Goal: Task Accomplishment & Management: Use online tool/utility

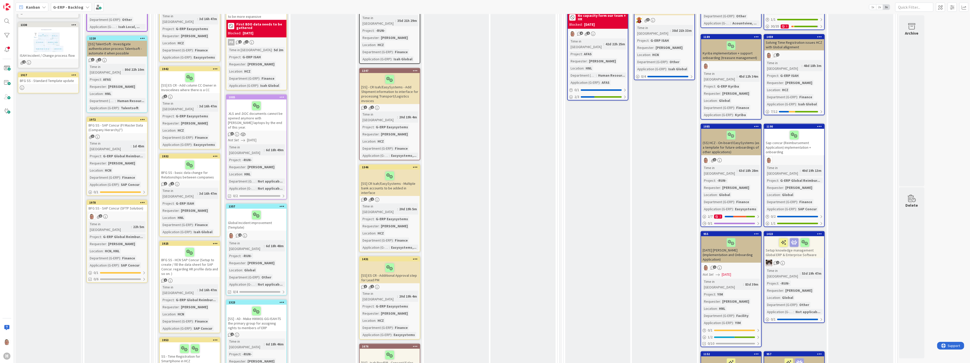
scroll to position [339, 0]
click at [797, 128] on div "Sap concur (Reimbursement Application) implementation + onboarding" at bounding box center [794, 141] width 60 height 26
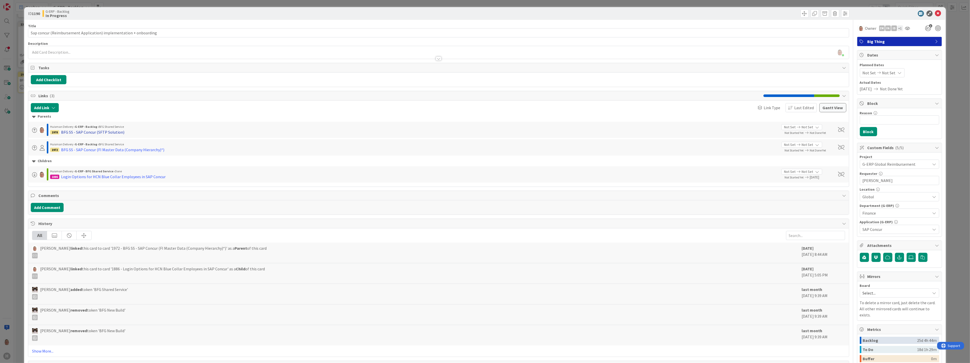
click at [82, 133] on div "BFG SS - SAP Concur (SFTP Solution)" at bounding box center [92, 132] width 63 height 6
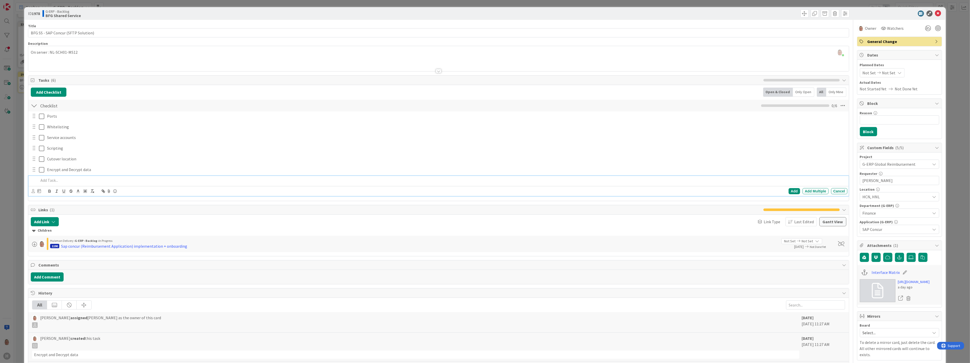
click at [53, 179] on p at bounding box center [442, 180] width 806 height 6
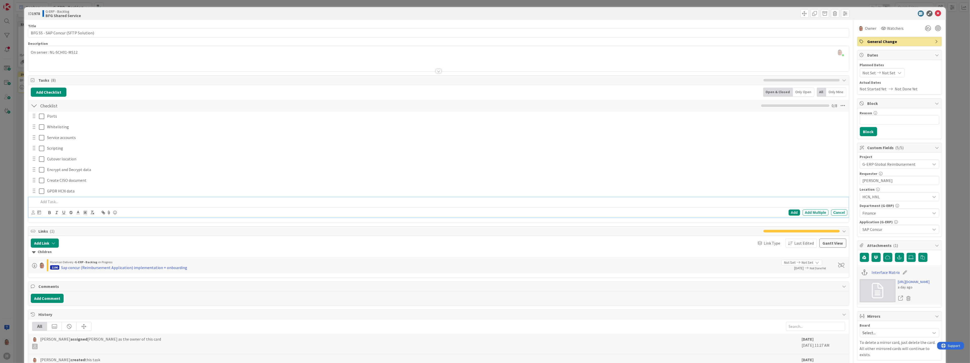
click at [87, 53] on div "[PERSON_NAME] just joined On server : NL-SCH01-MS12" at bounding box center [438, 58] width 820 height 25
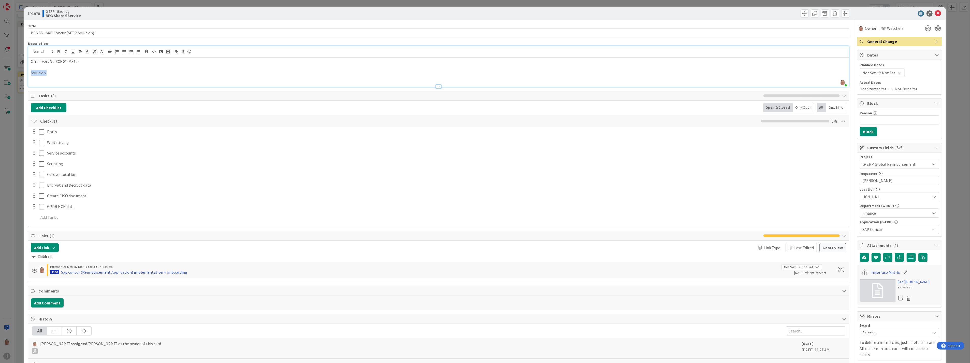
drag, startPoint x: 50, startPoint y: 73, endPoint x: 30, endPoint y: 74, distance: 20.1
click at [30, 74] on div "On server : NL-SCH01-MS12 Solution:" at bounding box center [438, 71] width 820 height 29
click at [59, 52] on icon "button" at bounding box center [58, 51] width 5 height 5
click at [73, 52] on icon "button" at bounding box center [73, 51] width 5 height 5
click at [63, 73] on p "Solution:" at bounding box center [438, 73] width 815 height 6
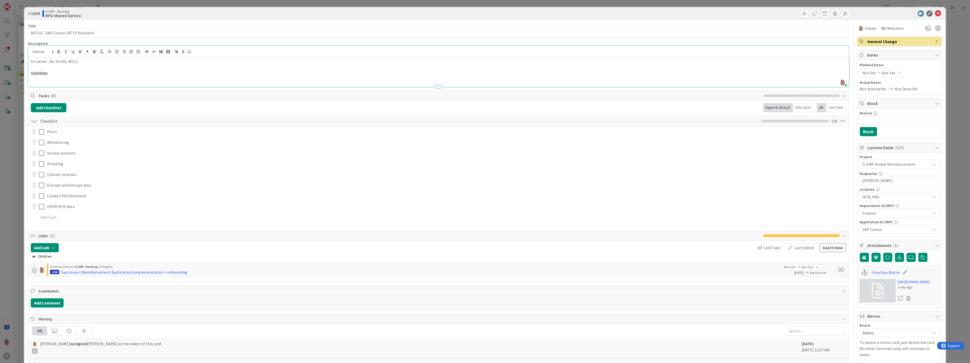
click at [32, 62] on p "On server : NL-SCH01-MS12" at bounding box center [438, 61] width 815 height 6
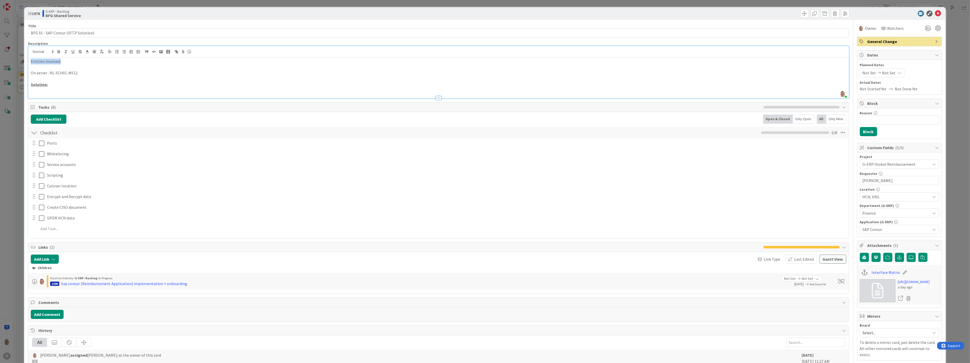
drag, startPoint x: 64, startPoint y: 62, endPoint x: 26, endPoint y: 63, distance: 37.4
click at [26, 63] on div "ID 1978 G-ERP - Backlog BFG Shared Service Title 35 / 128 BFG SS - SAP Concur (…" at bounding box center [484, 260] width 921 height 506
click at [57, 51] on icon "button" at bounding box center [58, 51] width 5 height 5
click at [71, 52] on icon "button" at bounding box center [73, 51] width 5 height 5
click at [39, 68] on p at bounding box center [438, 67] width 815 height 6
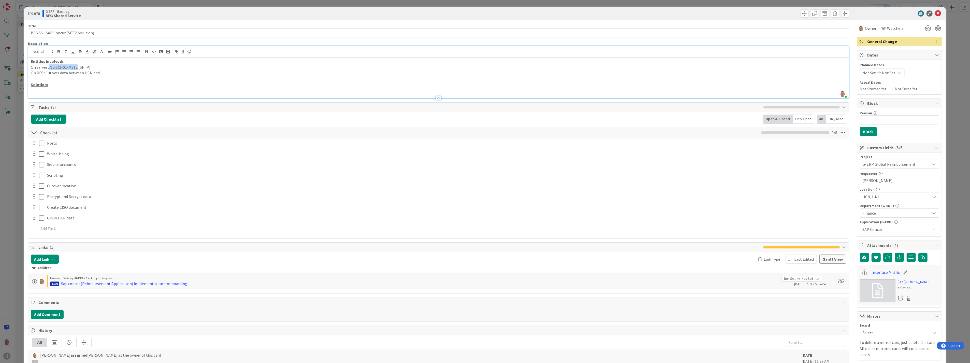
drag, startPoint x: 49, startPoint y: 67, endPoint x: 76, endPoint y: 66, distance: 26.7
click at [76, 66] on p "On server : NL-SCH01-MS12 (SFTP)" at bounding box center [438, 67] width 815 height 6
copy p "NL-SCH01-MS12"
click at [107, 72] on p "On DFS : Cutover data between HCN and" at bounding box center [438, 73] width 815 height 6
click at [93, 67] on p "On server : NL-SCH01-MS12 (SFTP)" at bounding box center [438, 67] width 815 height 6
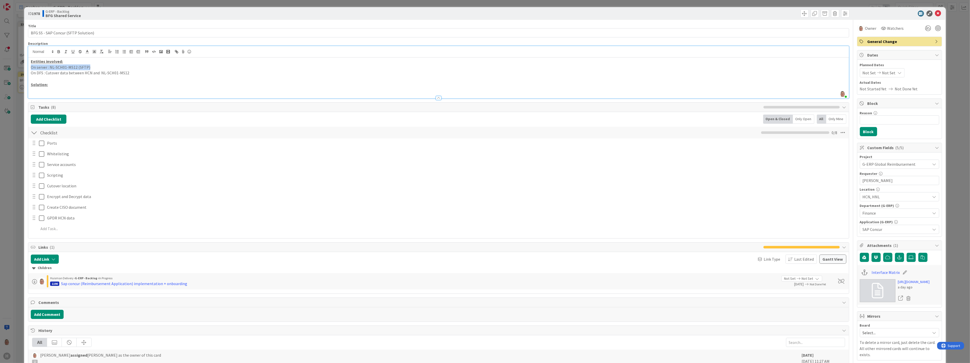
drag, startPoint x: 93, startPoint y: 67, endPoint x: 31, endPoint y: 69, distance: 61.3
click at [31, 69] on p "On server : NL-SCH01-MS12 (SFTP)" at bounding box center [438, 67] width 815 height 6
copy p "On server : NL-SCH01-MS12 (SFTP)"
click at [94, 68] on p "On server : NL-SCH01-MS12 (SFTP)" at bounding box center [438, 67] width 815 height 6
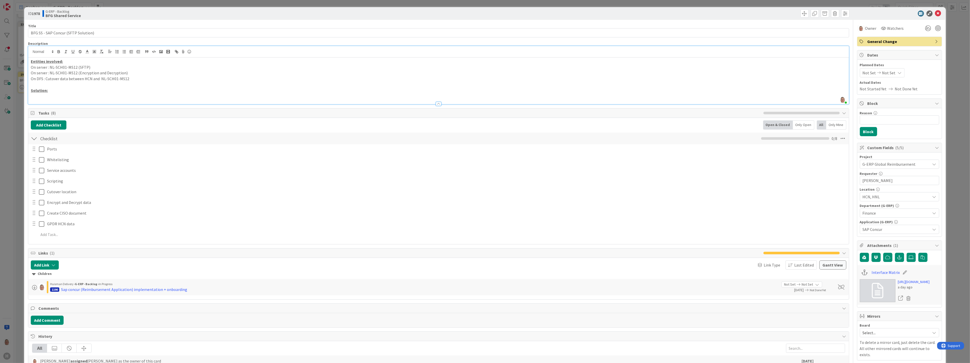
click at [134, 79] on p "On DFS : Cutover data between HCN and NL-SCH01-MS12" at bounding box center [438, 79] width 815 height 6
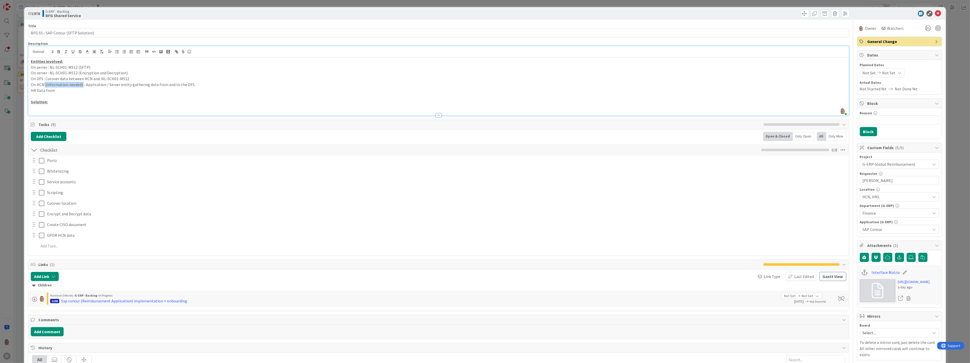
drag, startPoint x: 44, startPoint y: 84, endPoint x: 82, endPoint y: 84, distance: 37.4
click at [82, 84] on p "On HCN (information needed) - Application / Server entity gathering data from a…" at bounding box center [438, 85] width 815 height 6
copy p "(information needed)"
click at [71, 89] on p "HR Data from" at bounding box center [438, 90] width 815 height 6
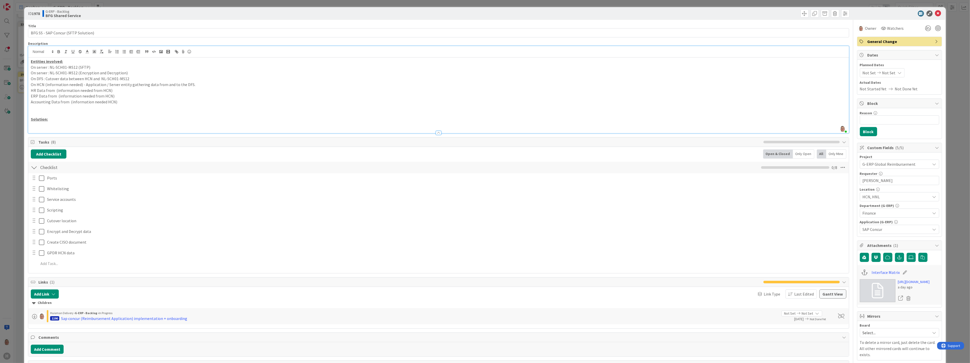
click at [80, 84] on p "On HCN (information needed) - Application / Server entity gathering data from a…" at bounding box center [438, 85] width 815 height 6
click at [32, 106] on p at bounding box center [438, 108] width 815 height 6
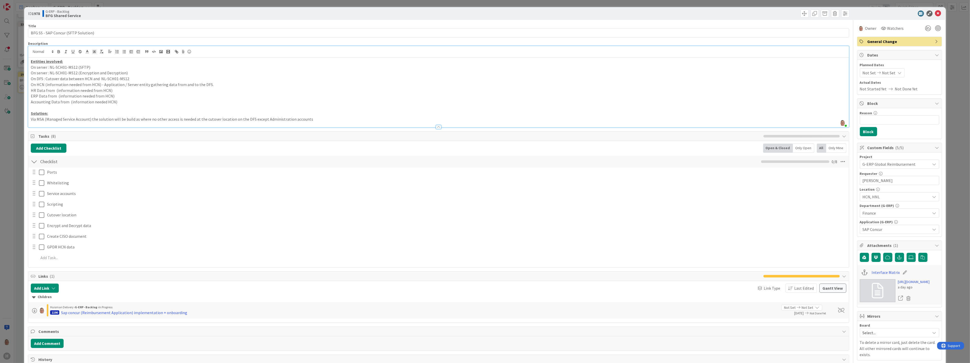
click at [312, 119] on p "Via MSA (Managed Service Account) the solution will be build as where no other …" at bounding box center [438, 119] width 815 height 6
click at [377, 119] on p "Via MSA (Managed Service Account) the solution will be build as where no other …" at bounding box center [438, 119] width 815 height 6
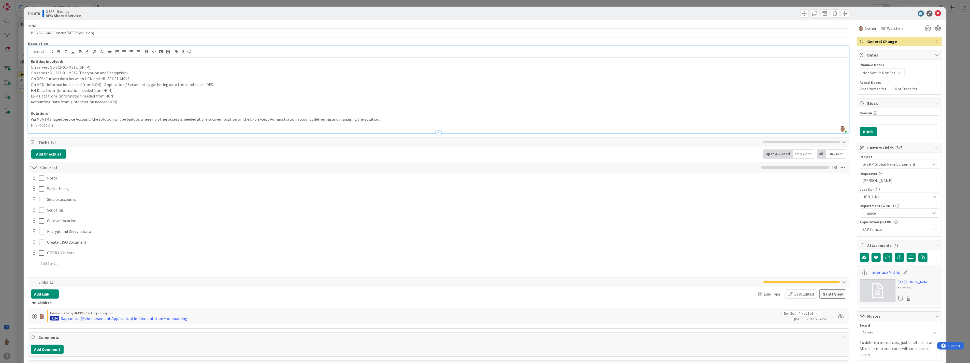
click at [76, 125] on p "DFS location:" at bounding box center [438, 125] width 815 height 6
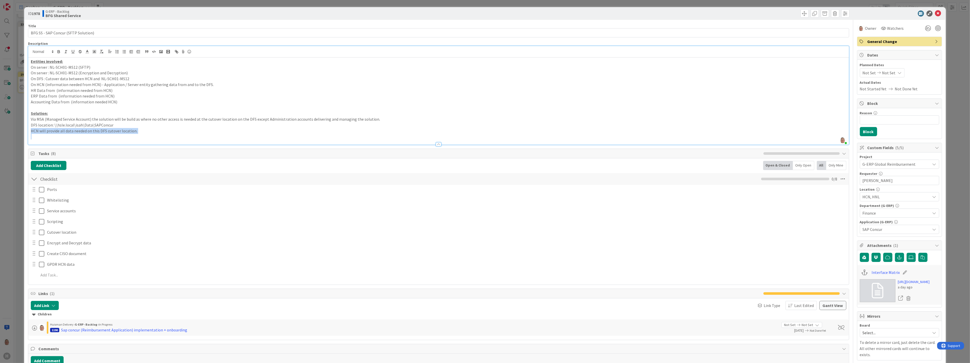
copy p "HCN will provide all data needed on this DFS cutover location."
click at [52, 137] on p "HCN will provide all data needed on this DFS cutover location." at bounding box center [438, 137] width 815 height 6
click at [134, 136] on p "HCN will pick-up all data needed on this DFS cutover location." at bounding box center [438, 137] width 815 height 6
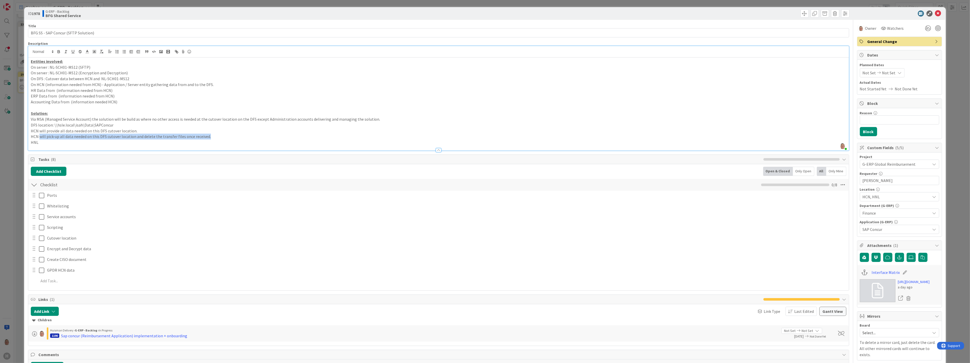
drag, startPoint x: 209, startPoint y: 136, endPoint x: 39, endPoint y: 139, distance: 169.1
click at [39, 139] on p "HCN will pick-up all data needed on this DFS cutover location and delete the tr…" at bounding box center [438, 137] width 815 height 6
copy p "will pick-up all data needed on this DFS cutover location and delete the transf…"
click at [42, 143] on p "HNL" at bounding box center [438, 142] width 815 height 6
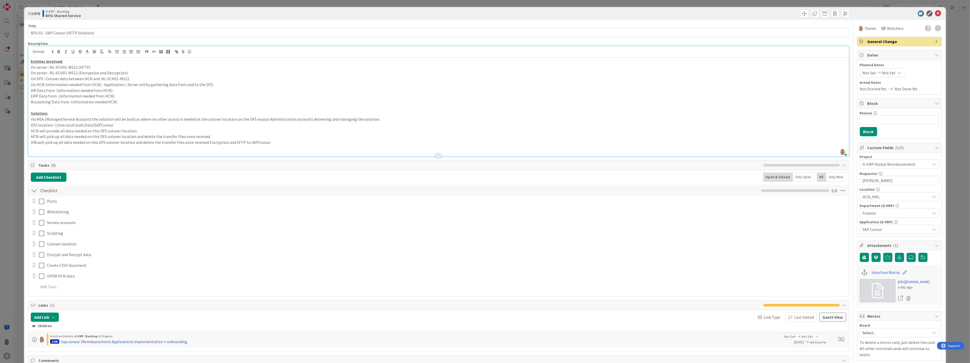
drag, startPoint x: 38, startPoint y: 142, endPoint x: 163, endPoint y: 150, distance: 125.2
click at [163, 150] on p "." at bounding box center [438, 148] width 815 height 6
click at [38, 143] on p "HNLwill pick-up all data needed on this DFS cutover location and delete the tra…" at bounding box center [438, 142] width 815 height 6
click at [74, 150] on p "." at bounding box center [438, 148] width 815 height 6
click at [271, 143] on p "HNL will pick-up all data needed on this DFS cutover location and delete the tr…" at bounding box center [438, 142] width 815 height 6
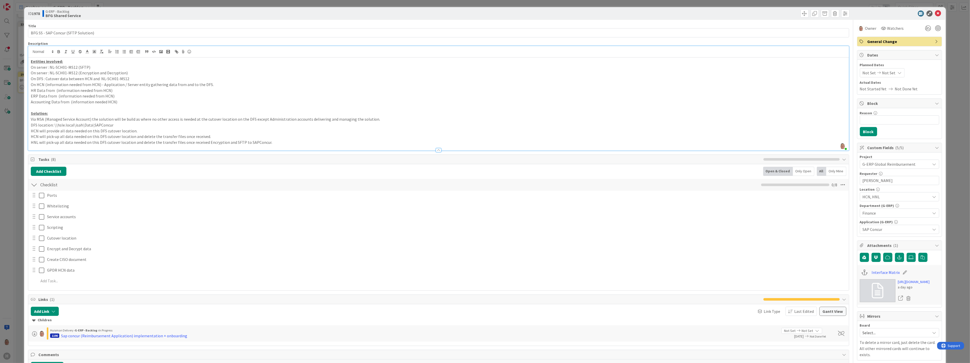
click at [270, 142] on p "HNL will pick-up all data needed on this DFS cutover location and delete the tr…" at bounding box center [438, 142] width 815 height 6
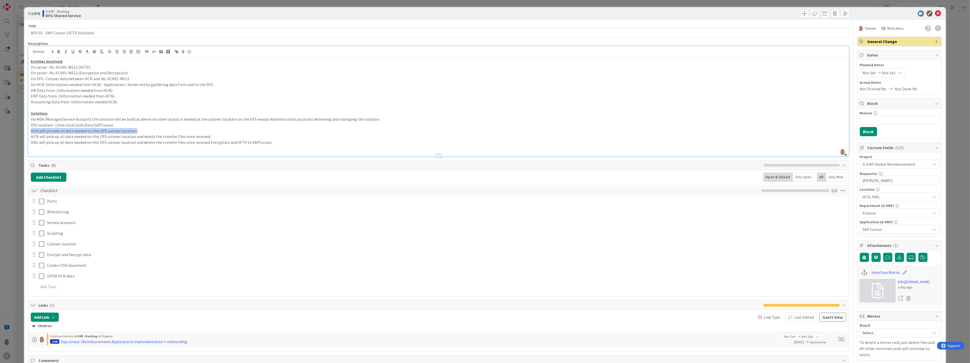
drag, startPoint x: 137, startPoint y: 130, endPoint x: 31, endPoint y: 132, distance: 105.8
click at [31, 132] on p "HCN will provide all data needed on this DFS cutover location." at bounding box center [438, 131] width 815 height 6
copy p "HCN will provide all data needed on this DFS cutover location."
click at [41, 147] on p at bounding box center [438, 148] width 815 height 6
click at [36, 147] on p "HCN will provide all data needed on this DFS cutover location." at bounding box center [438, 148] width 815 height 6
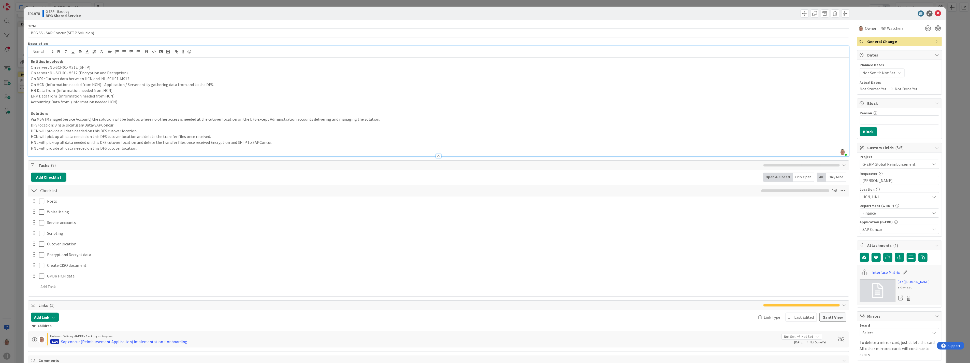
click at [205, 142] on p "HNL will pick-up all data needed on this DFS cutover location and delete the tr…" at bounding box center [438, 142] width 815 height 6
click at [139, 147] on p "HNL will provide all data needed on this DFS cutover location." at bounding box center [438, 148] width 815 height 6
drag, startPoint x: 173, startPoint y: 142, endPoint x: 282, endPoint y: 141, distance: 108.6
click at [282, 141] on p "HNL will pick-up all data needed on this DFS cutover location and delete the tr…" at bounding box center [438, 142] width 815 height 6
copy p "files once received will add Encryption and SFTP to SAPConcur."
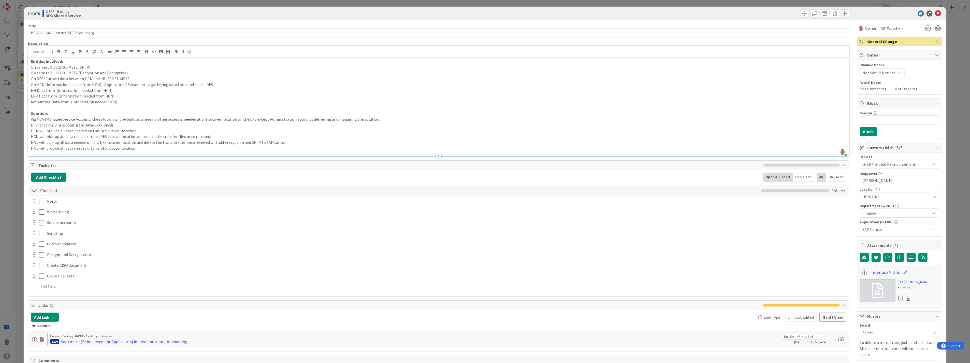
click at [151, 147] on p "HNL will provide all data needed on this DFS cutover location." at bounding box center [438, 148] width 815 height 6
click at [218, 147] on p "HNL will provide all data needed on this DFS cutover location files once receiv…" at bounding box center [438, 148] width 815 height 6
click at [225, 149] on p "HNL will provide all data needed on this DFS cutover location files once receiv…" at bounding box center [438, 148] width 815 height 6
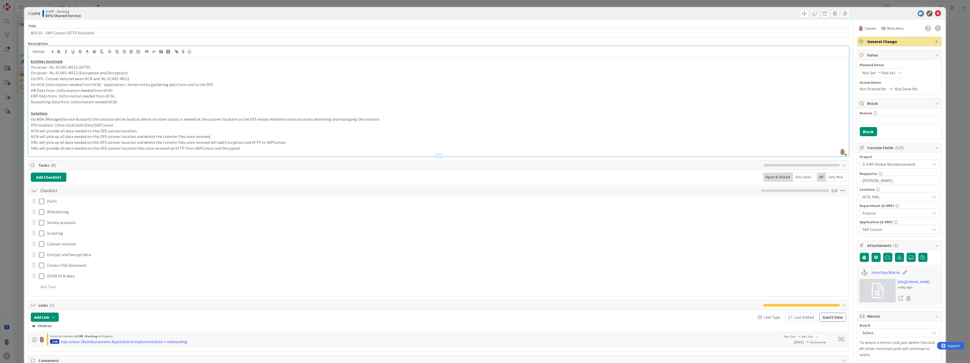
click at [245, 147] on p "HNL will provide all data needed on this DFS cutover location files once receiv…" at bounding box center [438, 148] width 815 height 6
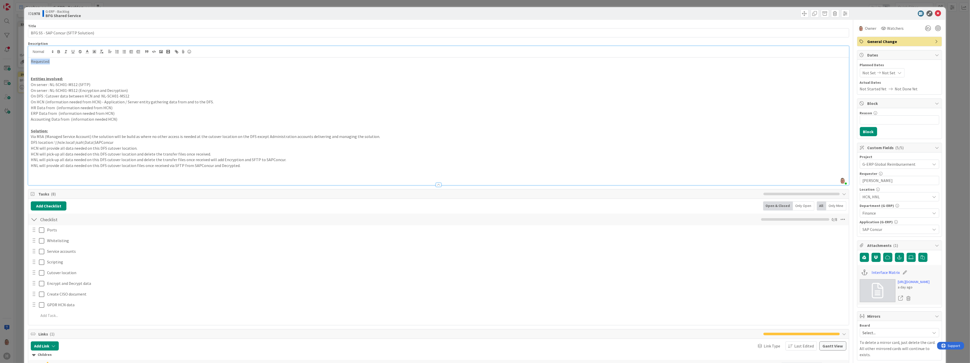
drag, startPoint x: 52, startPoint y: 61, endPoint x: 29, endPoint y: 62, distance: 22.9
click at [29, 62] on div "Requested: Entities involved: On server : NL-SCH01-MS12 (SFTP) On server : NL-S…" at bounding box center [438, 120] width 820 height 127
click at [59, 52] on icon "button" at bounding box center [59, 52] width 2 height 1
click at [74, 50] on icon "button" at bounding box center [73, 51] width 2 height 3
click at [35, 67] on p at bounding box center [438, 67] width 815 height 6
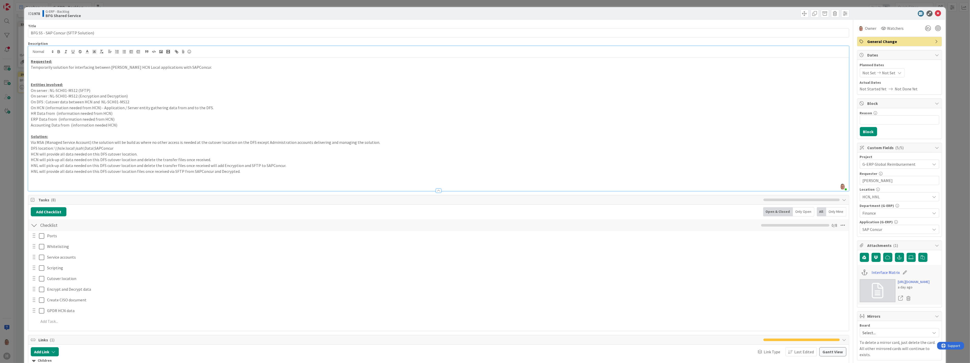
click at [37, 72] on p at bounding box center [438, 73] width 815 height 6
click at [40, 67] on p "Temporarily solution for interfacing between [PERSON_NAME] HCN Local applicatio…" at bounding box center [438, 67] width 815 height 6
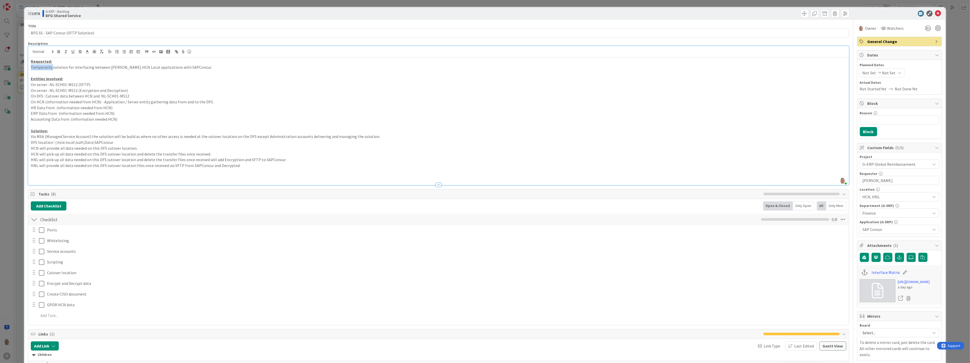
click at [40, 67] on p "Temporarily solution for interfacing between [PERSON_NAME] HCN Local applicatio…" at bounding box center [438, 67] width 815 height 6
copy p "Temporarily"
click at [67, 32] on input "BFG SS - SAP Concur (SFTP Solution)" at bounding box center [438, 32] width 821 height 9
paste input "Temporarily"
type input "BFG SS - SAP Concur (Temporarily SFTP Solution)"
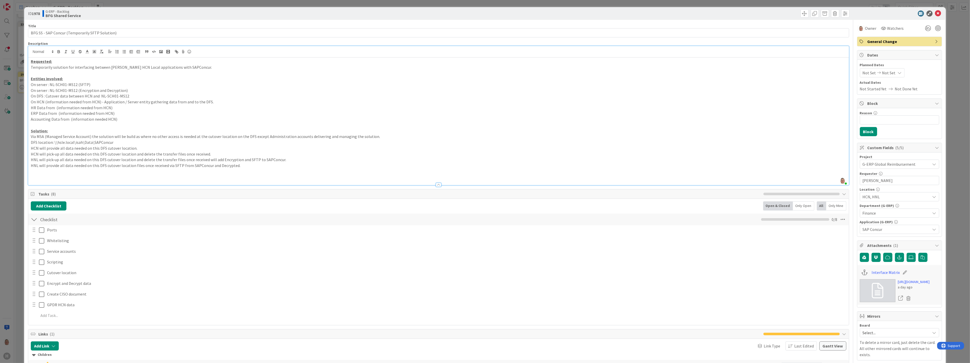
click at [47, 174] on p at bounding box center [438, 171] width 815 height 6
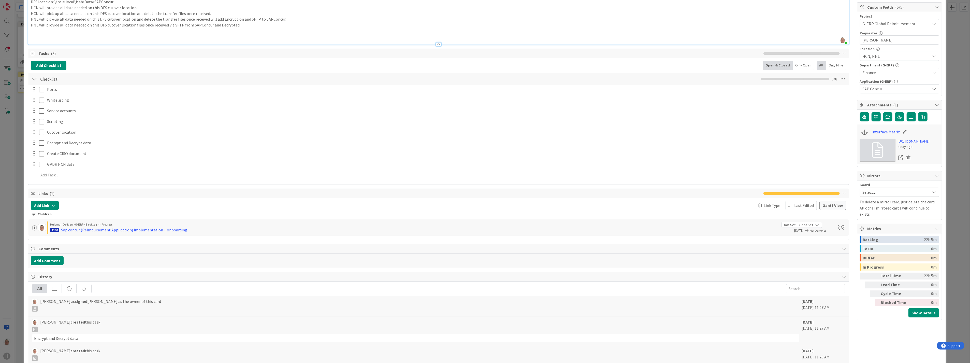
scroll to position [141, 0]
click at [44, 259] on button "Add Comment" at bounding box center [47, 259] width 33 height 9
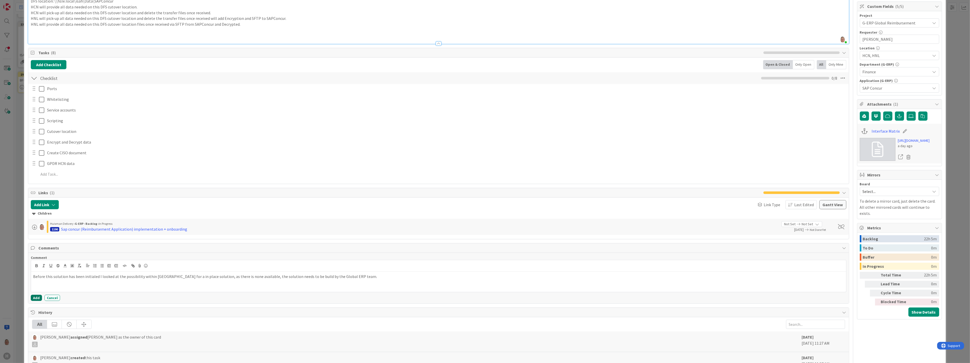
click at [36, 300] on button "Add" at bounding box center [36, 297] width 11 height 6
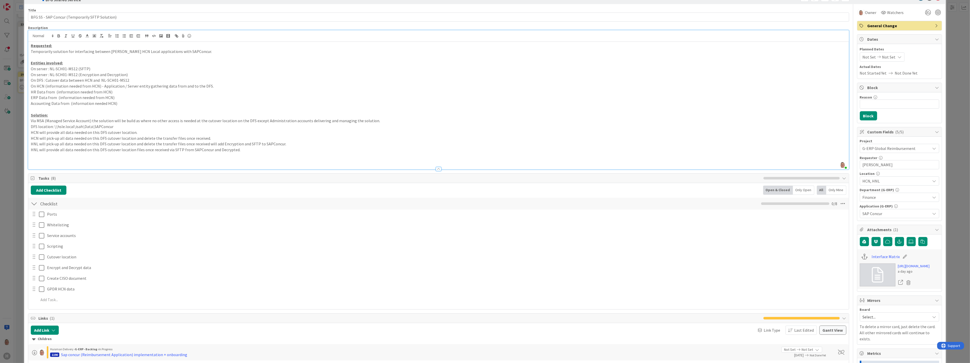
scroll to position [0, 0]
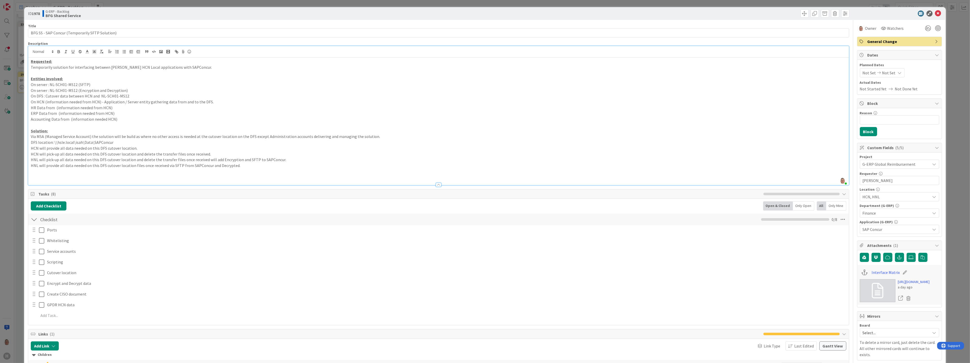
click at [33, 173] on p at bounding box center [438, 171] width 815 height 6
click at [889, 26] on span "Watchers" at bounding box center [895, 28] width 17 height 6
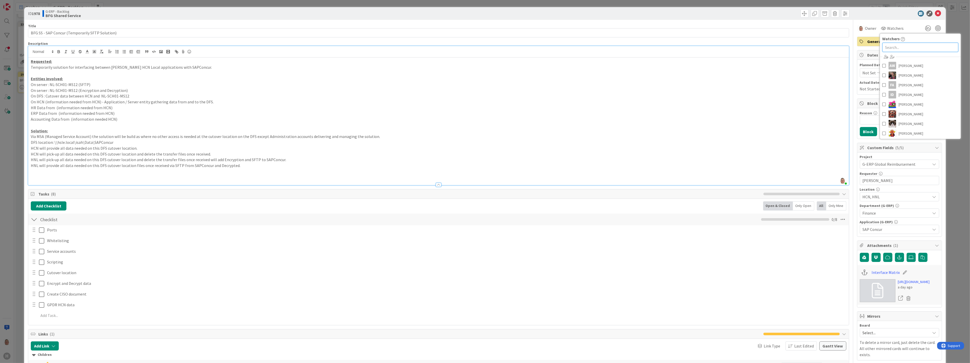
click at [889, 48] on input "text" at bounding box center [920, 47] width 76 height 9
type input "ale"
click at [898, 74] on span "[PERSON_NAME]" at bounding box center [910, 75] width 25 height 8
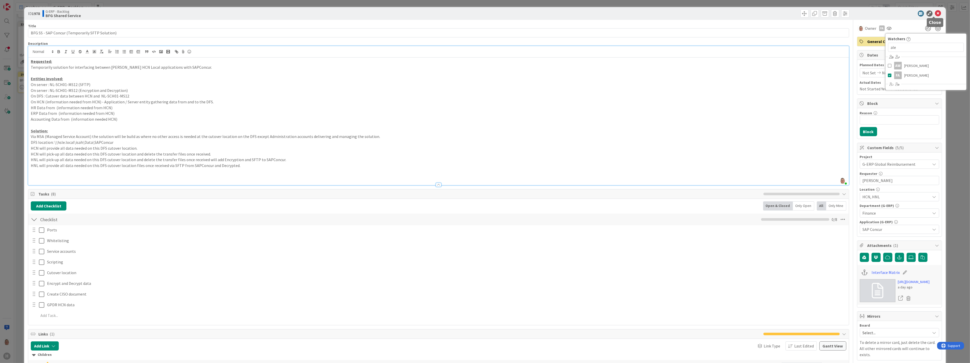
click at [935, 13] on icon at bounding box center [938, 13] width 6 height 6
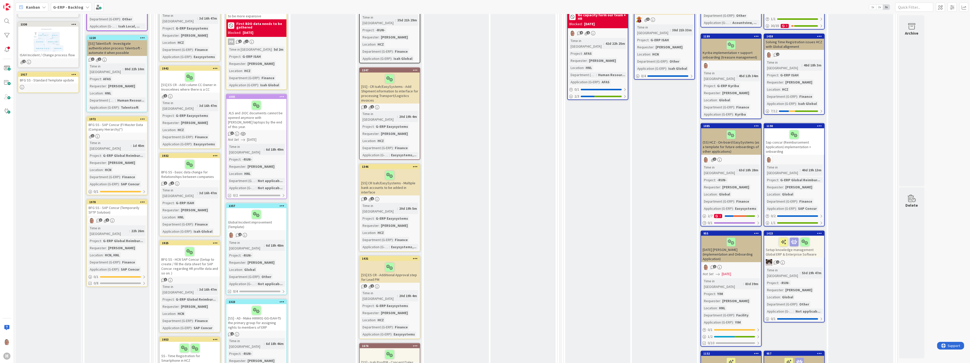
click at [121, 204] on div "BFG SS - SAP Concur (Temporarily SFTP Solution)" at bounding box center [117, 209] width 60 height 11
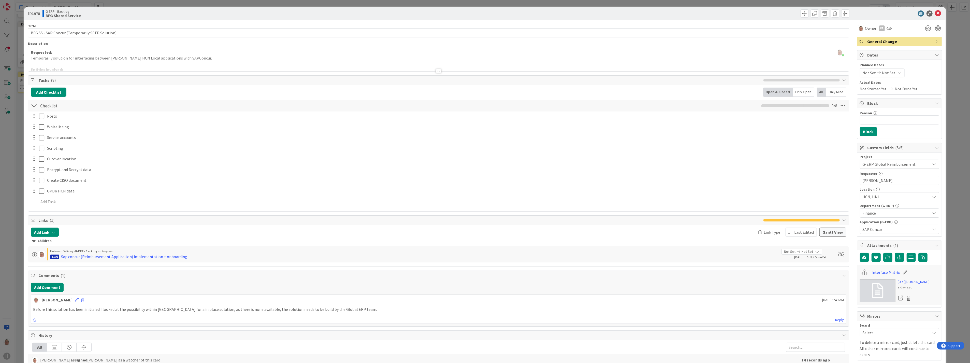
click at [437, 70] on div at bounding box center [439, 71] width 6 height 4
